Goal: Task Accomplishment & Management: Use online tool/utility

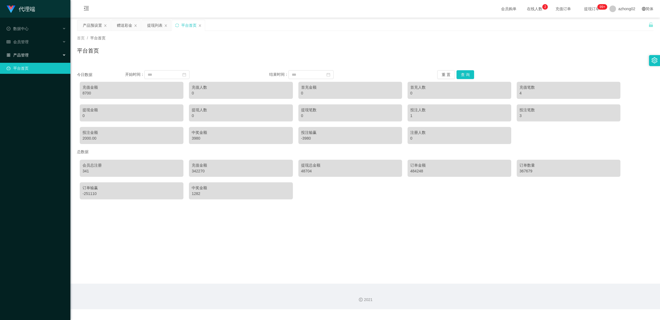
click at [50, 56] on div "产品管理" at bounding box center [35, 54] width 70 height 11
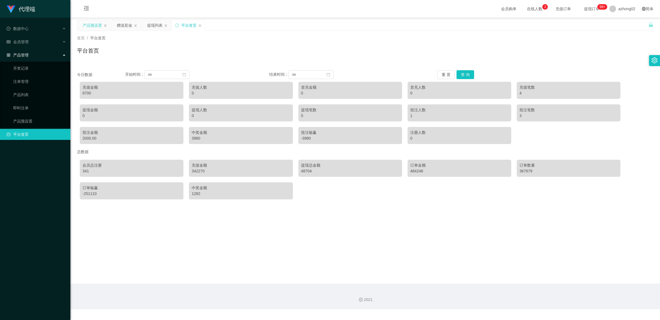
click at [97, 25] on div "产品预设置" at bounding box center [92, 25] width 19 height 10
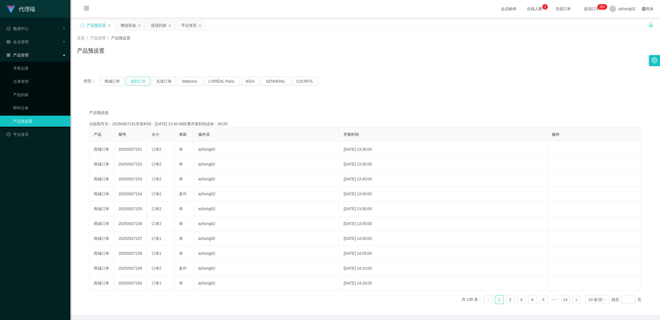
click at [140, 81] on button "福利订单" at bounding box center [138, 81] width 24 height 9
click at [114, 80] on button "商城订单" at bounding box center [112, 81] width 24 height 9
click at [108, 78] on button "商城订单" at bounding box center [112, 81] width 24 height 9
click at [127, 21] on div "赠送彩金" at bounding box center [128, 25] width 15 height 10
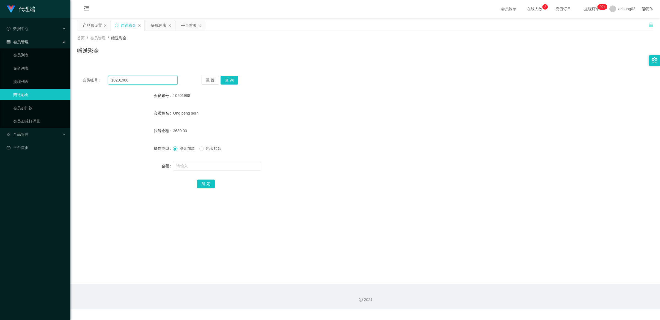
click at [141, 78] on input "10201988" at bounding box center [143, 80] width 70 height 9
click at [163, 80] on input "10201988" at bounding box center [143, 80] width 70 height 9
paste input "miao"
paste input "text"
type input "miao"
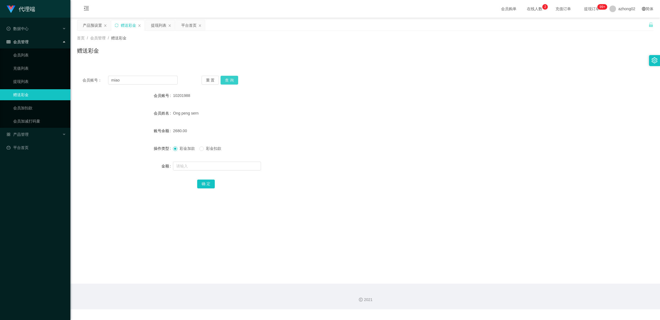
click at [237, 80] on button "查 询" at bounding box center [230, 80] width 18 height 9
click at [213, 152] on div "彩金加款 彩金扣款" at bounding box center [341, 148] width 336 height 11
click at [214, 148] on span "彩金扣款" at bounding box center [214, 148] width 20 height 4
click at [194, 165] on input "text" at bounding box center [217, 165] width 88 height 9
type input "60"
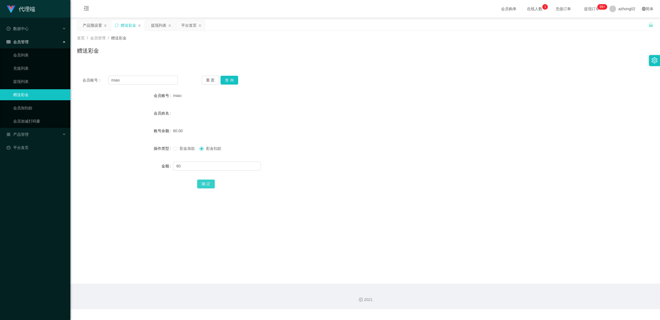
click at [205, 181] on button "确 定" at bounding box center [206, 183] width 18 height 9
click at [223, 79] on button "查 询" at bounding box center [230, 80] width 18 height 9
click at [208, 80] on button "重 置" at bounding box center [211, 80] width 18 height 9
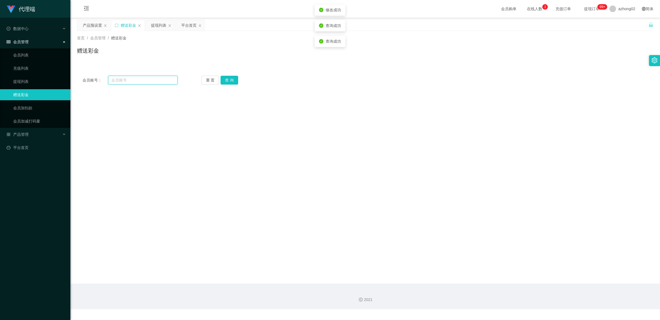
click at [149, 79] on input "text" at bounding box center [143, 80] width 70 height 9
paste input "收款人全名（AS PER IC）：[PERSON_NAME] 性别：女 年龄：30 语言：中文 职业：🈚️ 银行账户 / TNG 账户（12位）：[PHONE…"
type input "收款人全名（AS PER IC）：[PERSON_NAME] 性别：女 年龄：30 语言：中文 职业：🈚️ 银行账户 / TNG 账户（12位）：[PHONE…"
type input "miao"
click at [226, 81] on button "查 询" at bounding box center [230, 80] width 18 height 9
